Goal: Navigation & Orientation: Find specific page/section

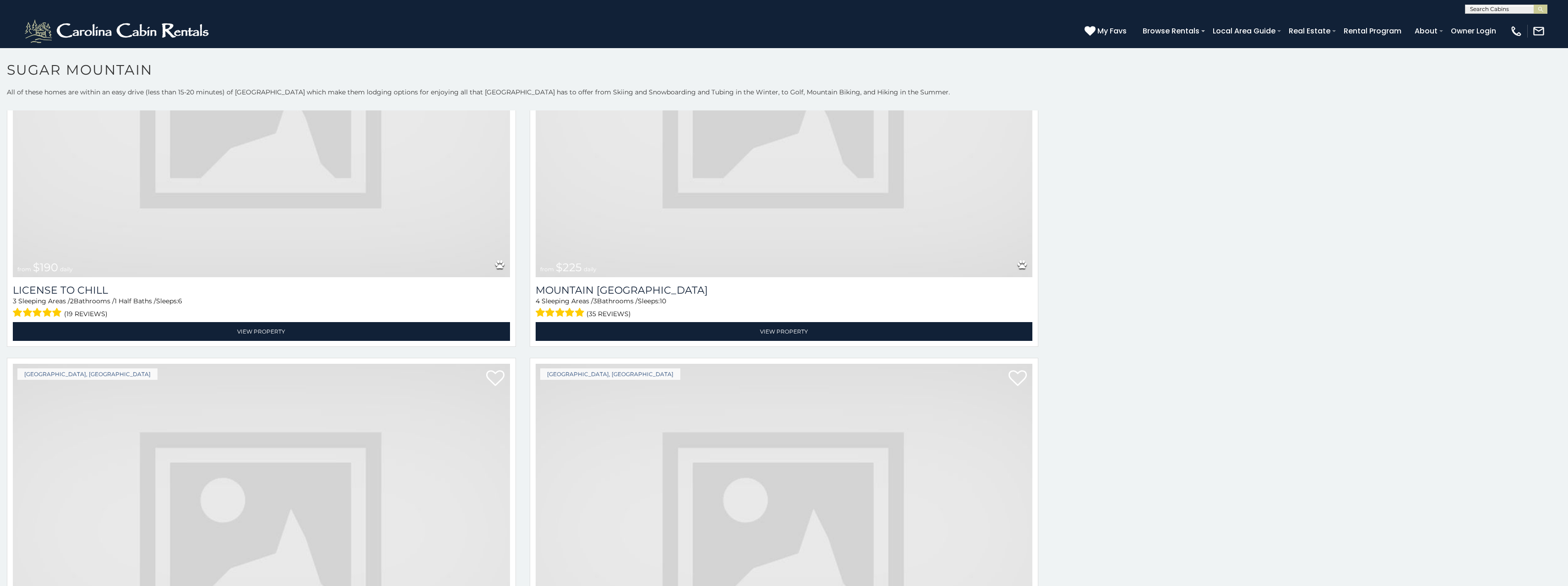
scroll to position [366, 0]
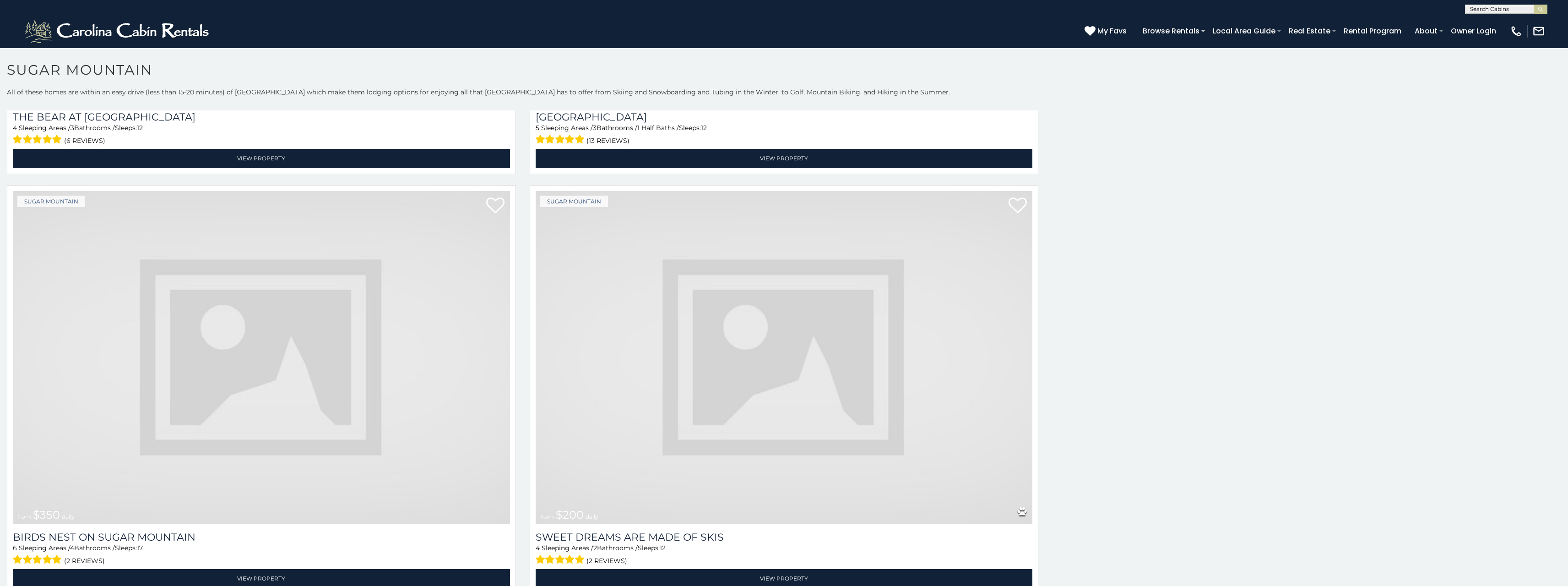
click at [627, 377] on img at bounding box center [784, 358] width 497 height 333
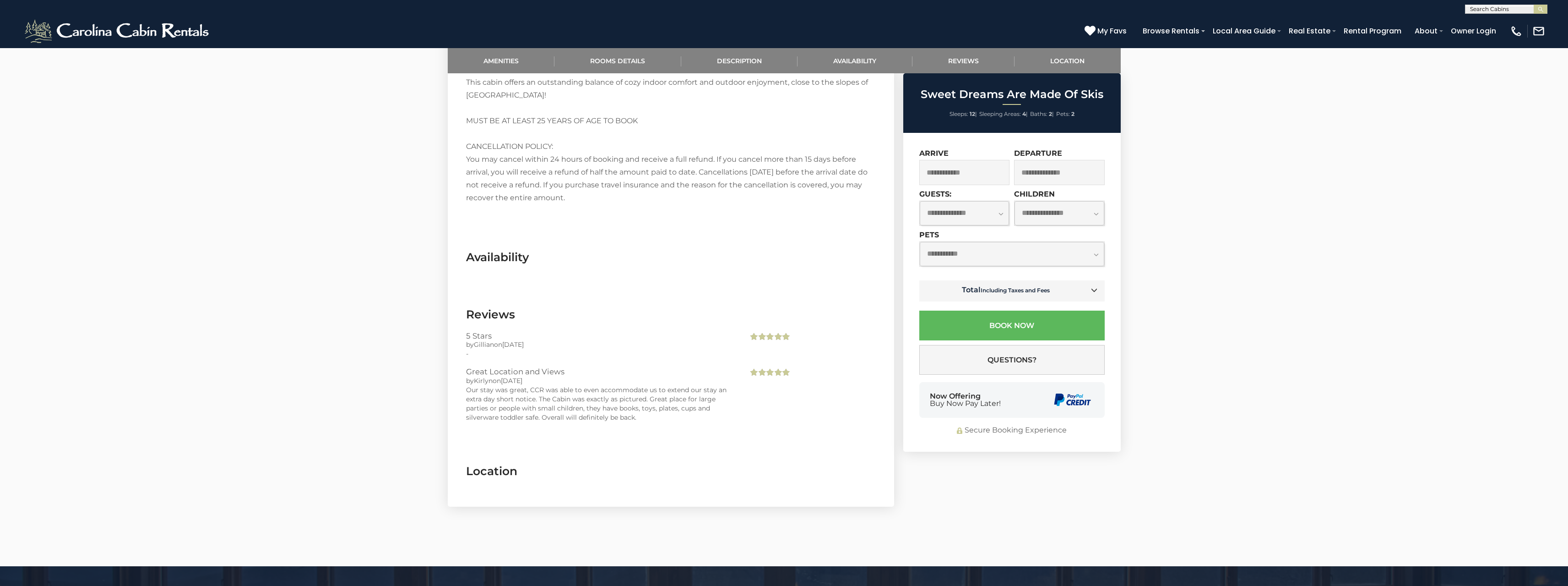
scroll to position [1444, 0]
